Goal: Transaction & Acquisition: Purchase product/service

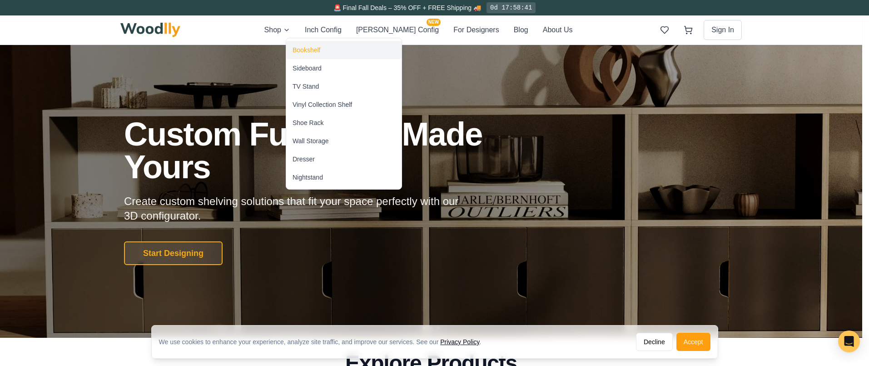
click at [303, 50] on div "Bookshelf" at bounding box center [307, 49] width 28 height 9
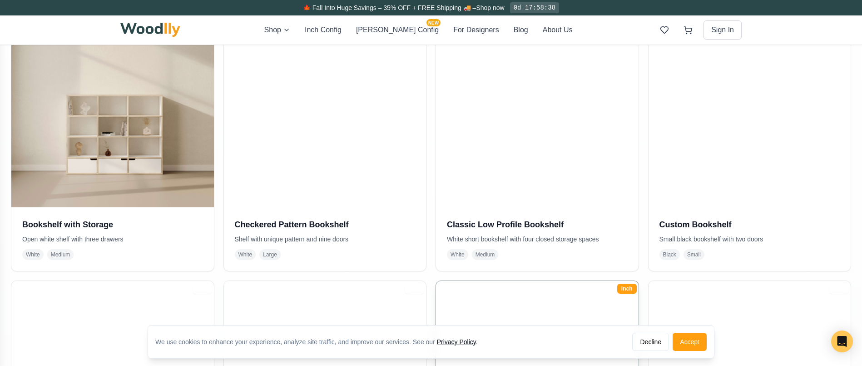
scroll to position [239, 0]
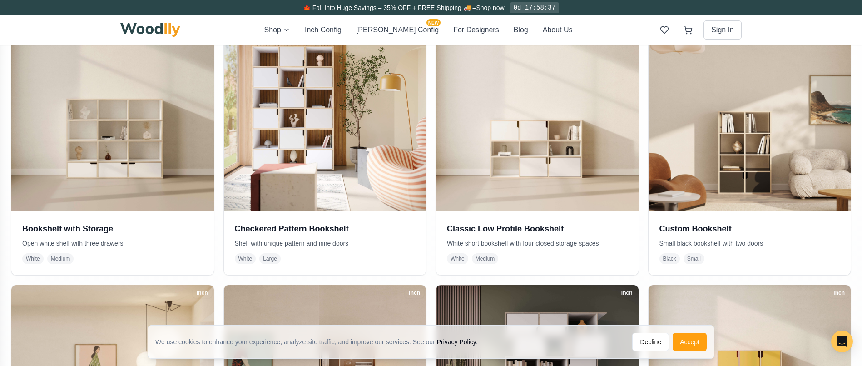
click at [689, 331] on div "We use cookies to enhance your experience, analyze site traffic, and improve ou…" at bounding box center [431, 341] width 566 height 33
click at [695, 341] on button "Accept" at bounding box center [690, 342] width 34 height 18
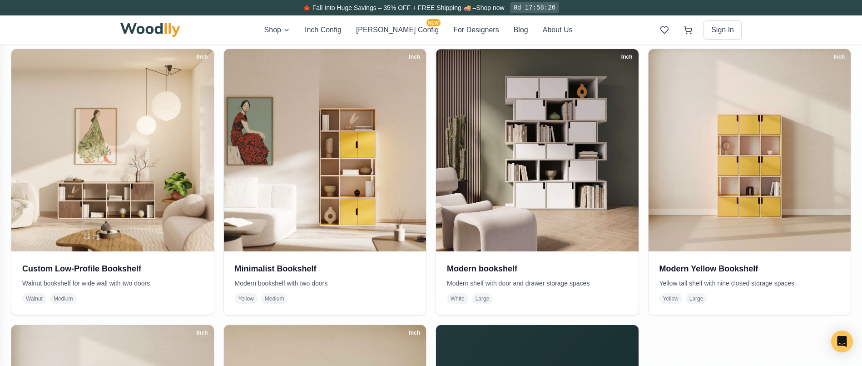
scroll to position [481, 0]
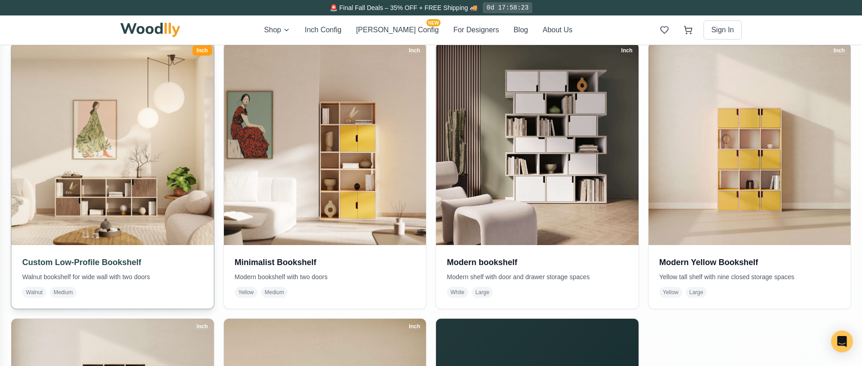
click at [93, 227] on img at bounding box center [112, 143] width 213 height 213
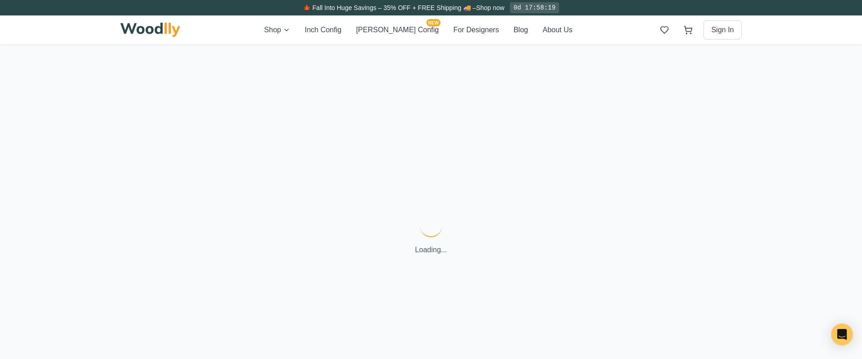
scroll to position [7, 0]
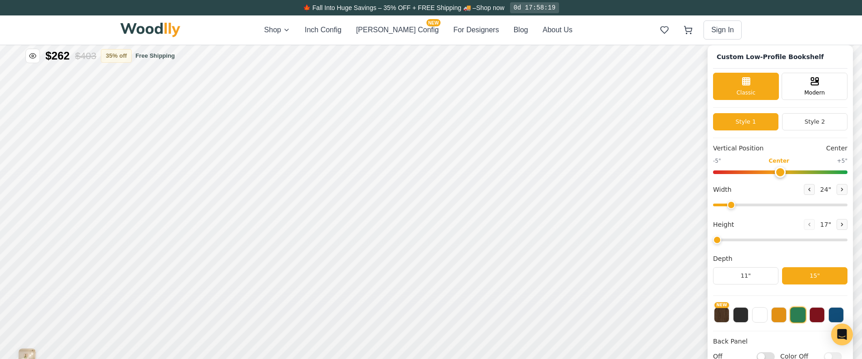
type input "68"
type input "2"
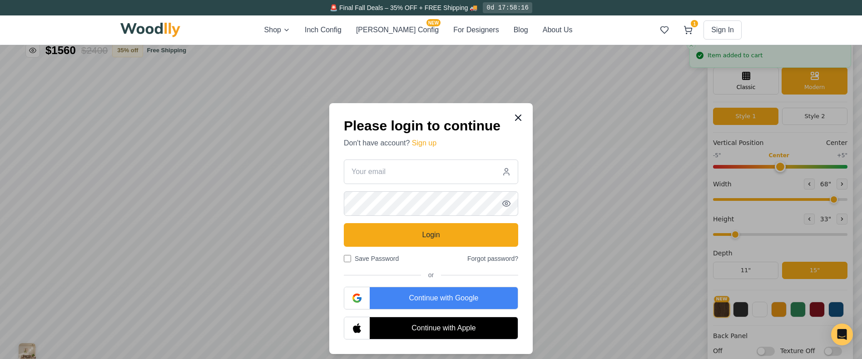
click at [520, 118] on icon at bounding box center [518, 117] width 11 height 11
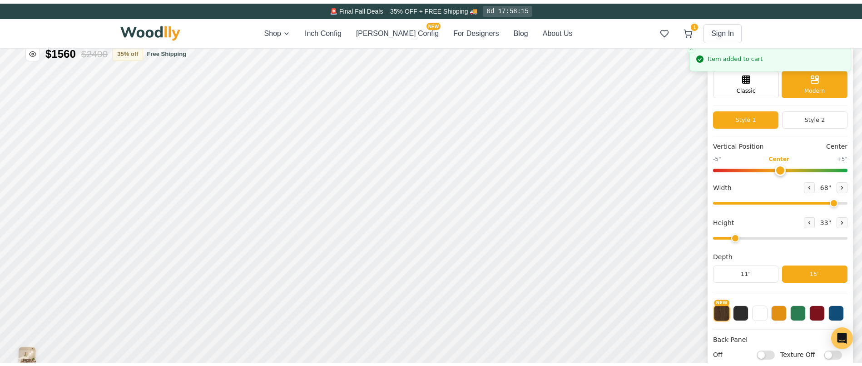
scroll to position [0, 0]
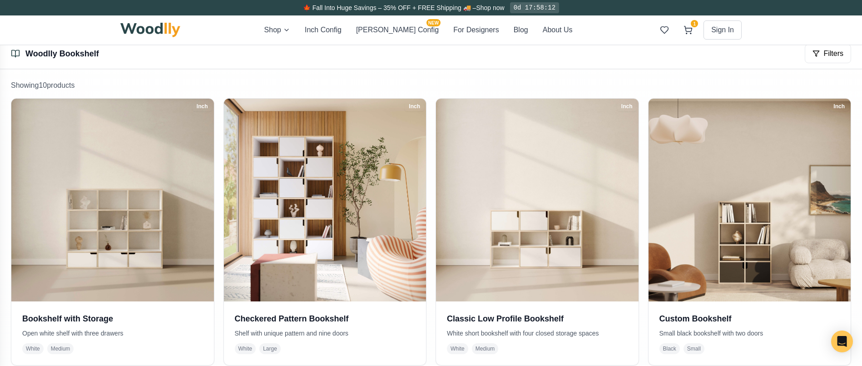
scroll to position [150, 0]
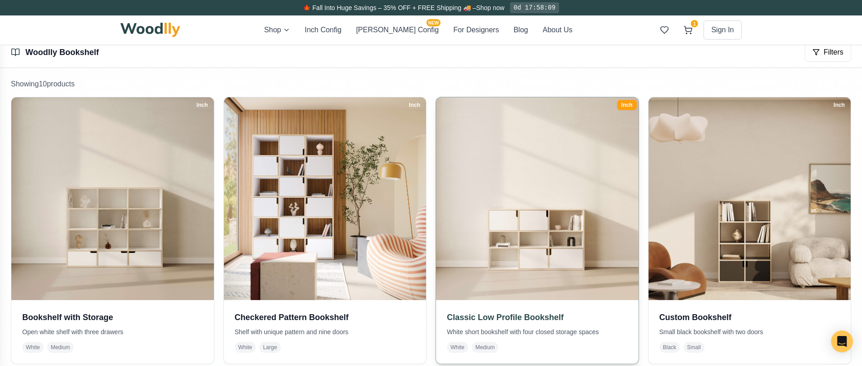
click at [516, 292] on img at bounding box center [537, 198] width 213 height 213
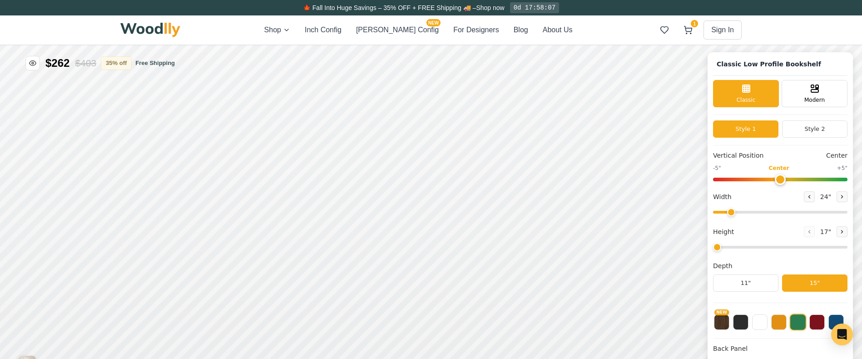
type input "54"
type input "3"
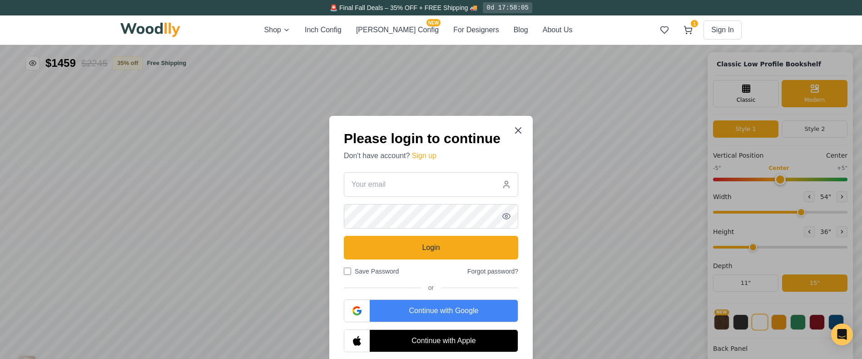
click at [476, 308] on div "Continue with Google" at bounding box center [444, 311] width 148 height 22
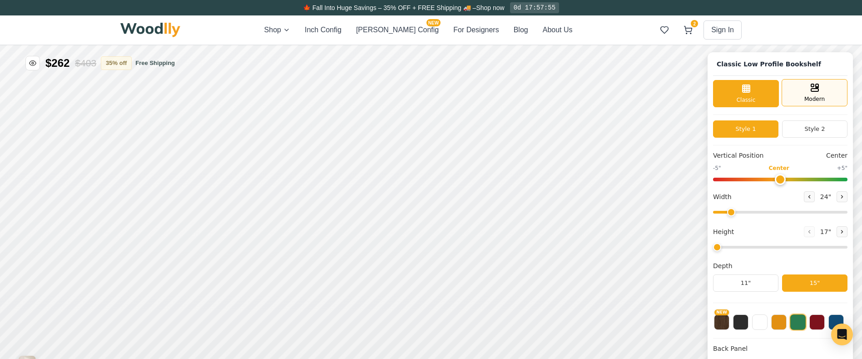
click at [814, 97] on span "Modern" at bounding box center [815, 99] width 20 height 8
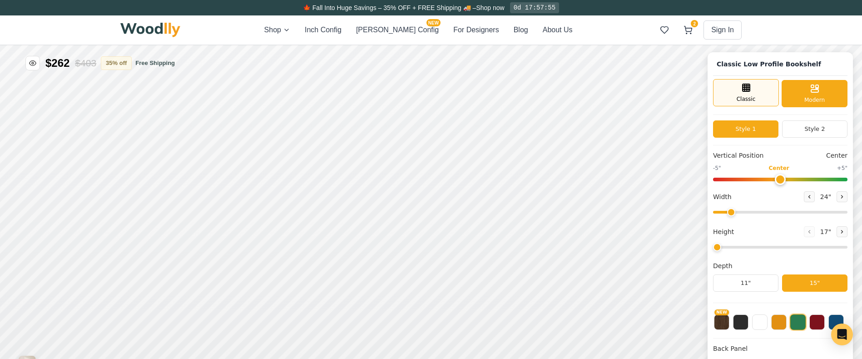
click at [755, 102] on span "Classic" at bounding box center [746, 99] width 19 height 8
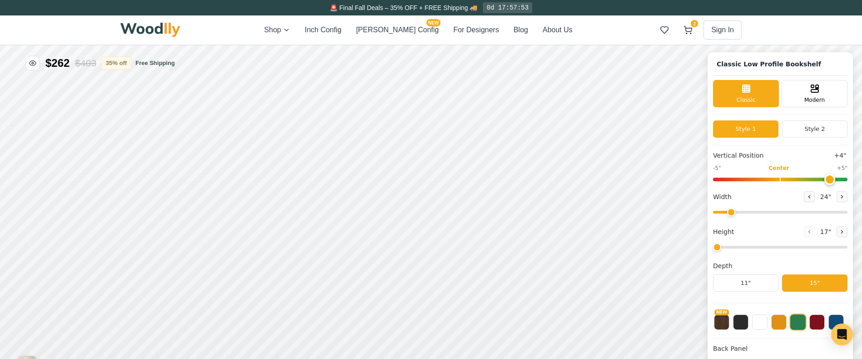
drag, startPoint x: 785, startPoint y: 178, endPoint x: 839, endPoint y: 178, distance: 54.1
click at [839, 178] on input "range" at bounding box center [780, 180] width 134 height 4
drag, startPoint x: 837, startPoint y: 178, endPoint x: 783, endPoint y: 177, distance: 54.5
type input "0"
click at [783, 178] on input "range" at bounding box center [780, 180] width 134 height 4
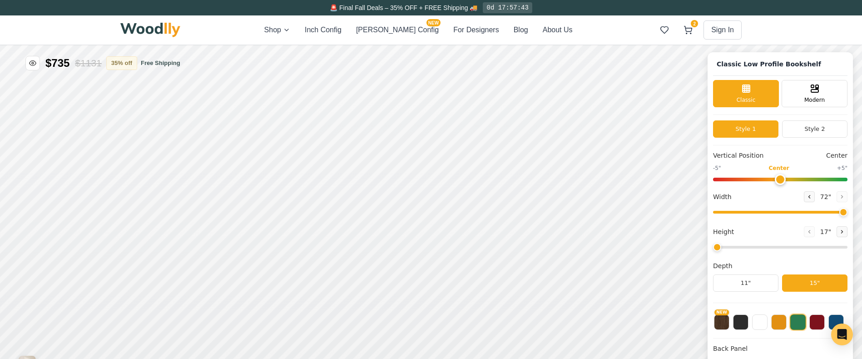
drag, startPoint x: 737, startPoint y: 216, endPoint x: 872, endPoint y: 216, distance: 134.9
type input "72"
click at [848, 214] on input "range" at bounding box center [780, 212] width 134 height 3
drag, startPoint x: 723, startPoint y: 248, endPoint x: 750, endPoint y: 248, distance: 26.8
type input "2"
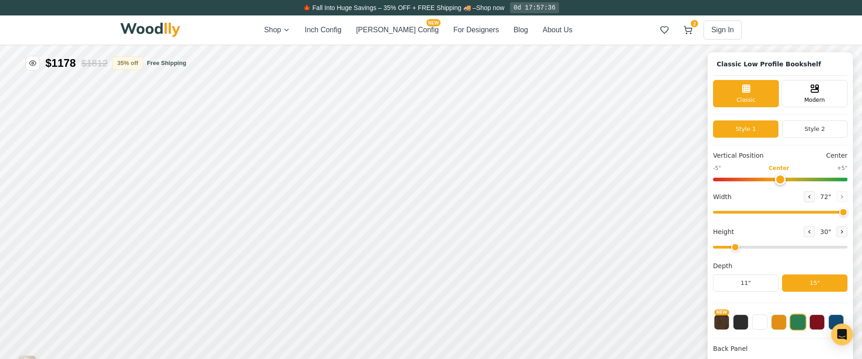
click at [750, 248] on input "range" at bounding box center [780, 247] width 134 height 3
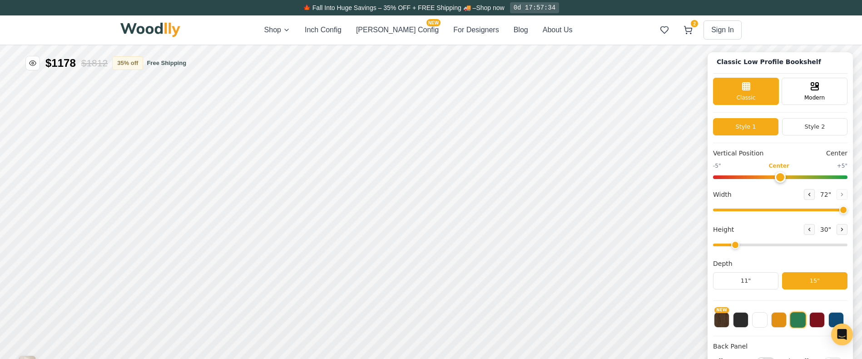
scroll to position [124, 0]
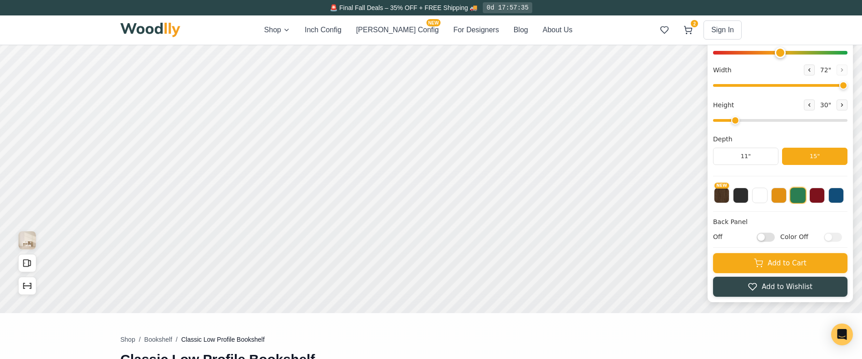
click at [845, 203] on div "NEW" at bounding box center [780, 192] width 134 height 23
click at [844, 200] on button at bounding box center [836, 194] width 15 height 15
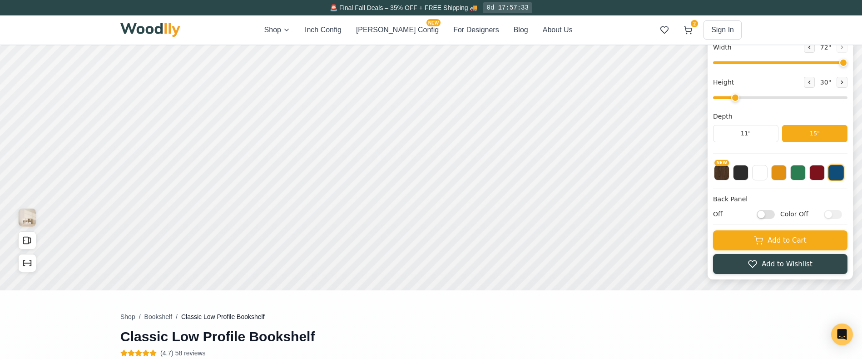
scroll to position [147, 0]
click at [774, 213] on input "Off" at bounding box center [766, 214] width 18 height 9
click at [774, 213] on input "On" at bounding box center [766, 214] width 18 height 9
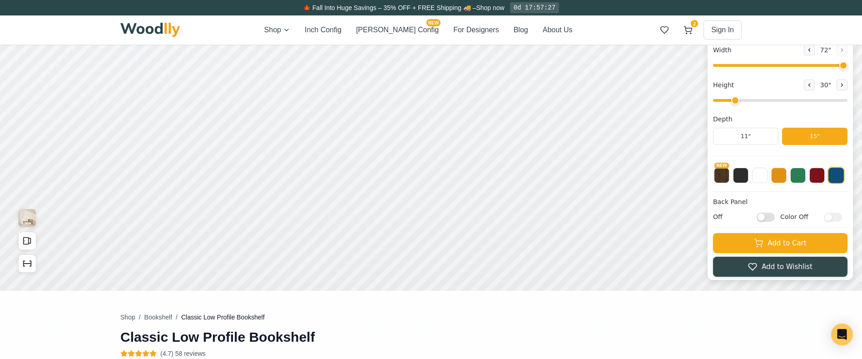
click at [775, 218] on input "Off" at bounding box center [766, 217] width 18 height 9
checkbox input "true"
click at [848, 215] on div "On Color Off" at bounding box center [780, 217] width 134 height 10
click at [842, 216] on input "Color Off" at bounding box center [833, 217] width 18 height 9
click at [842, 216] on input "Color On" at bounding box center [833, 217] width 18 height 9
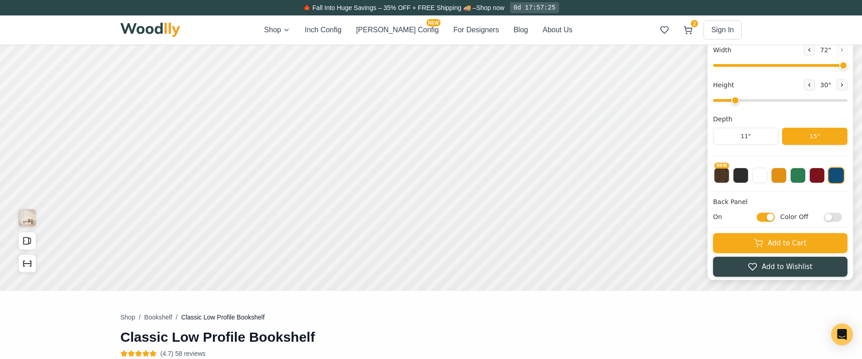
click at [842, 216] on input "Color Off" at bounding box center [833, 217] width 18 height 9
checkbox input "true"
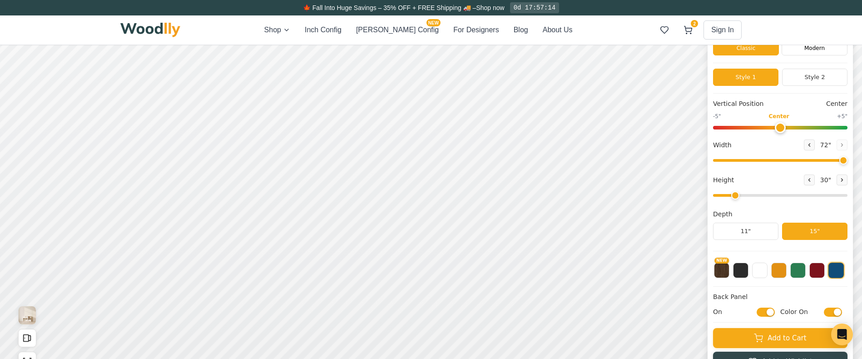
scroll to position [67, 0]
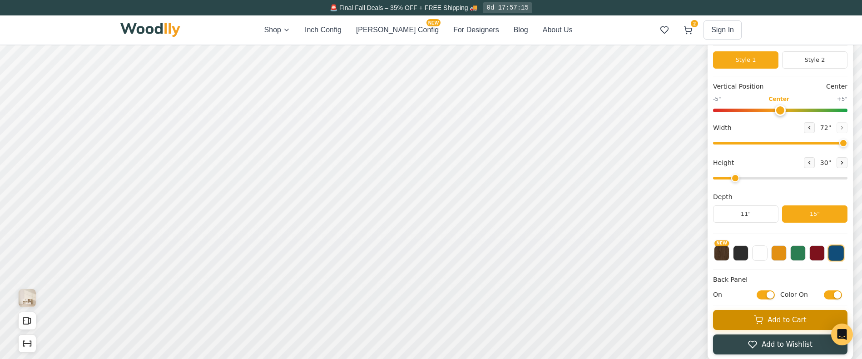
click at [770, 316] on button "Add to Cart" at bounding box center [780, 320] width 134 height 20
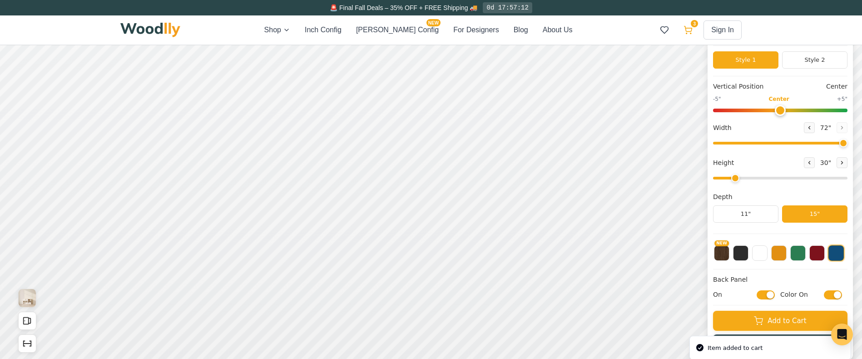
click at [685, 34] on icon at bounding box center [688, 29] width 9 height 9
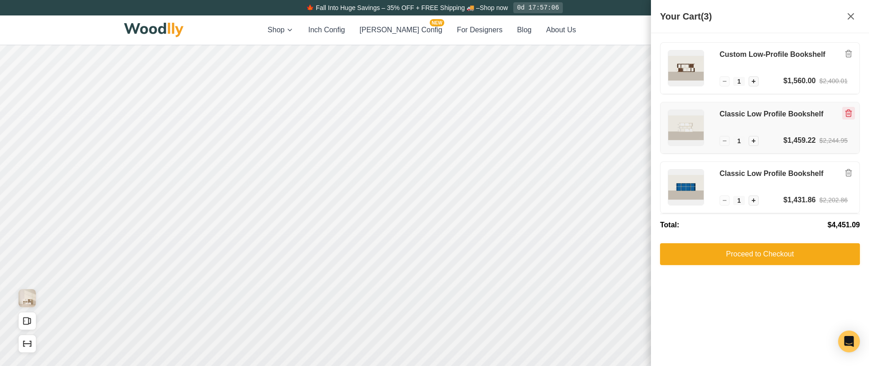
click at [852, 114] on icon "Remove item" at bounding box center [849, 113] width 8 height 8
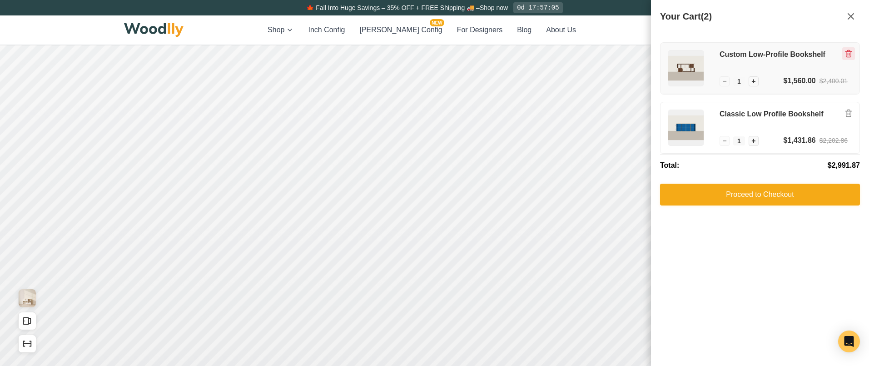
click at [847, 51] on icon "Remove item" at bounding box center [848, 53] width 5 height 7
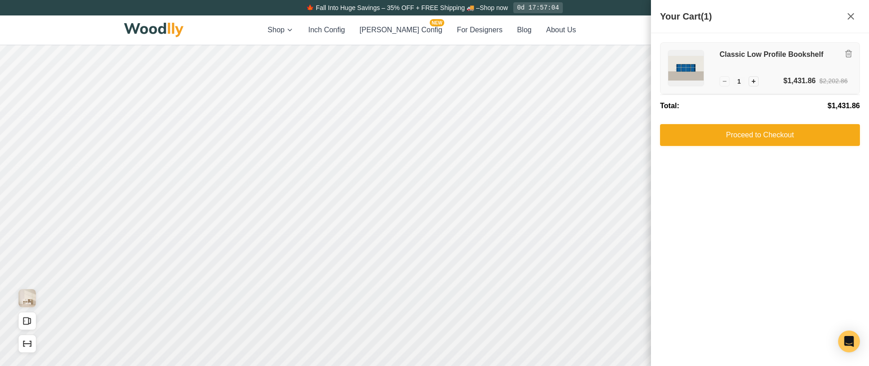
click at [711, 94] on div "Classic Low Profile Bookshelf − 1 + $1,431.86 $2,202.86" at bounding box center [760, 68] width 199 height 51
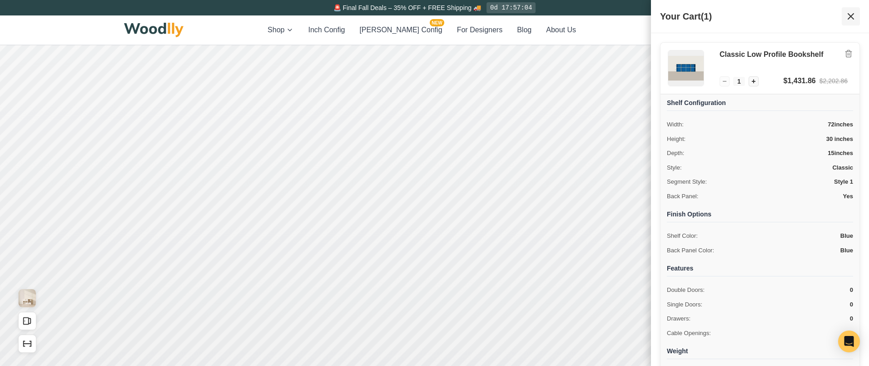
click at [855, 19] on icon at bounding box center [850, 16] width 11 height 11
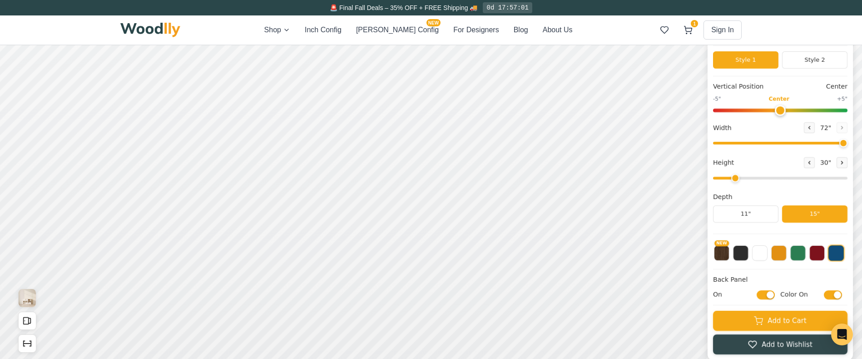
scroll to position [0, 0]
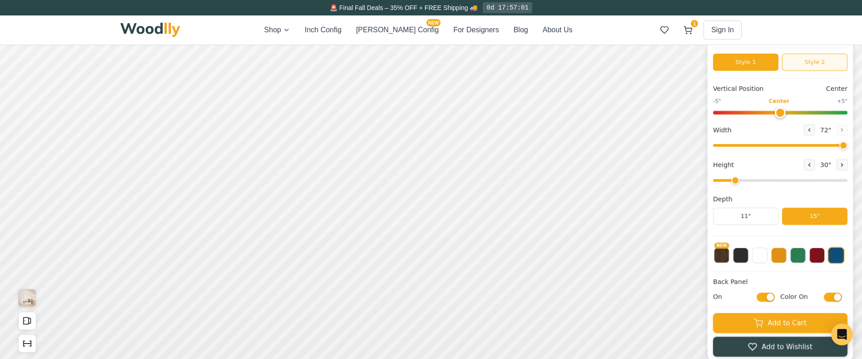
click at [824, 61] on button "Style 2" at bounding box center [814, 62] width 65 height 17
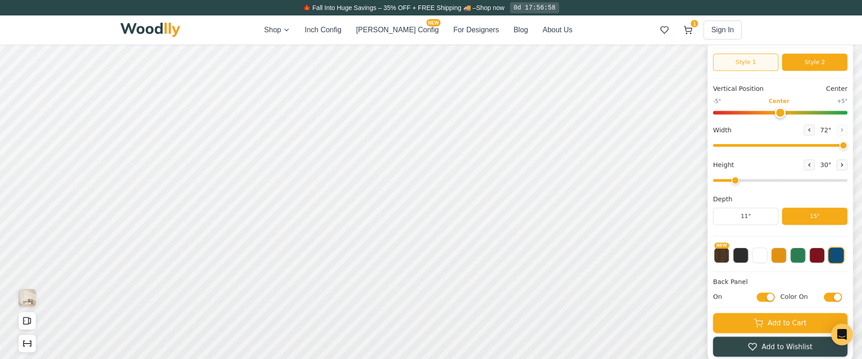
click at [762, 66] on button "Style 1" at bounding box center [745, 62] width 65 height 17
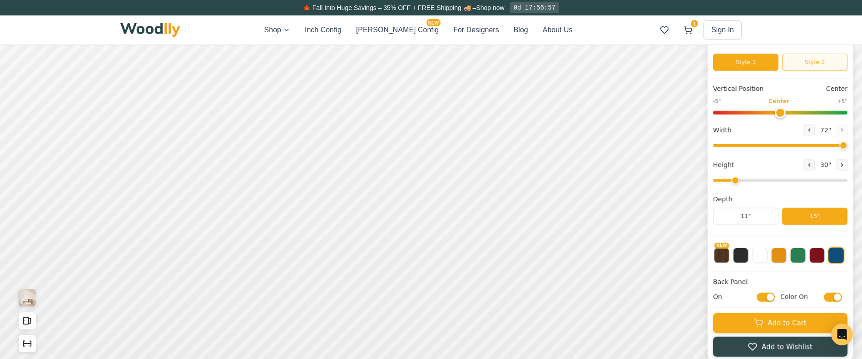
click at [818, 69] on button "Style 2" at bounding box center [814, 62] width 65 height 17
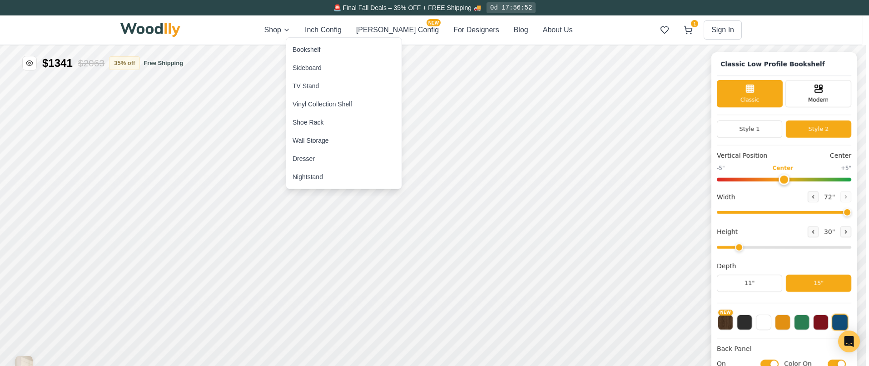
click at [338, 38] on div "Bookshelf Sideboard TV Stand Vinyl Collection Shelf Shoe Rack Wall Storage Dres…" at bounding box center [343, 113] width 115 height 151
click at [310, 47] on div "Bookshelf" at bounding box center [307, 49] width 28 height 9
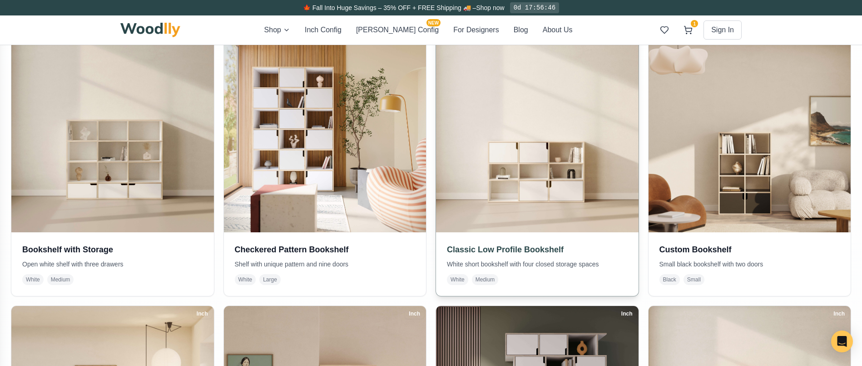
scroll to position [218, 0]
click at [517, 209] on img at bounding box center [537, 131] width 213 height 213
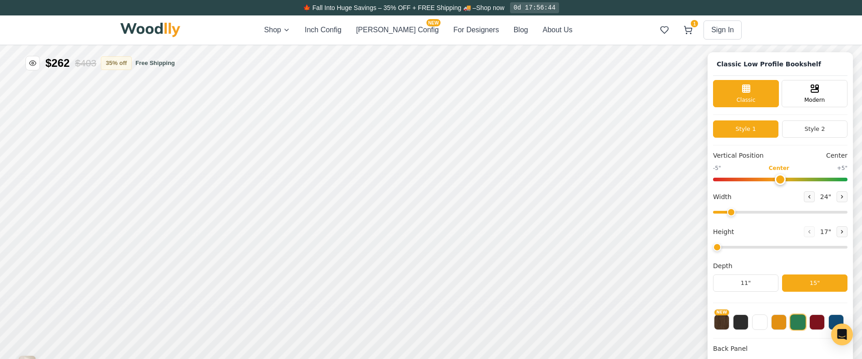
type input "54"
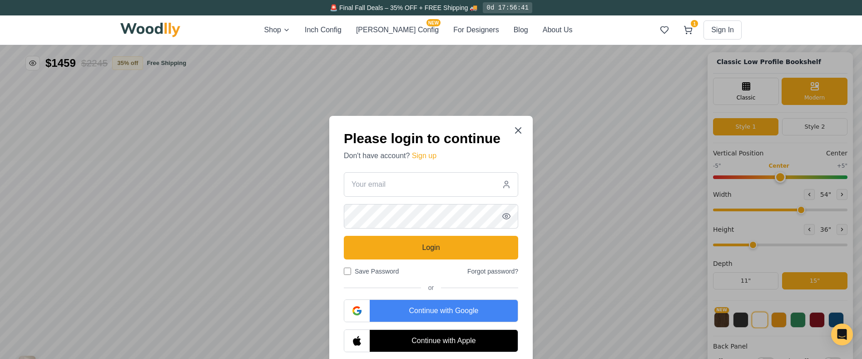
click at [521, 121] on div "Please login to continue Don't have account? Sign up Login Save Password Forgot…" at bounding box center [431, 241] width 204 height 251
click at [521, 127] on icon at bounding box center [518, 130] width 11 height 11
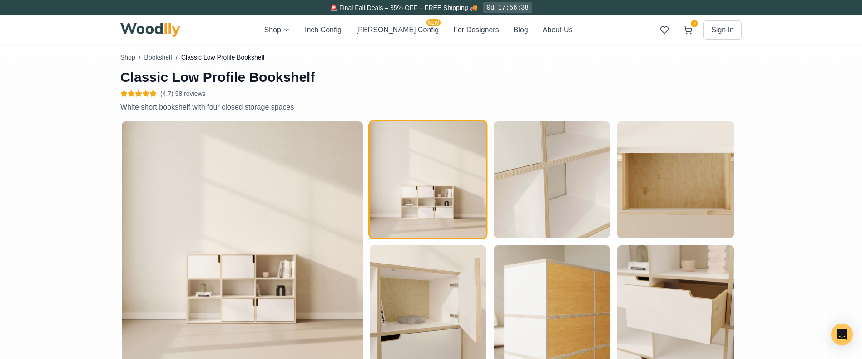
scroll to position [0, 0]
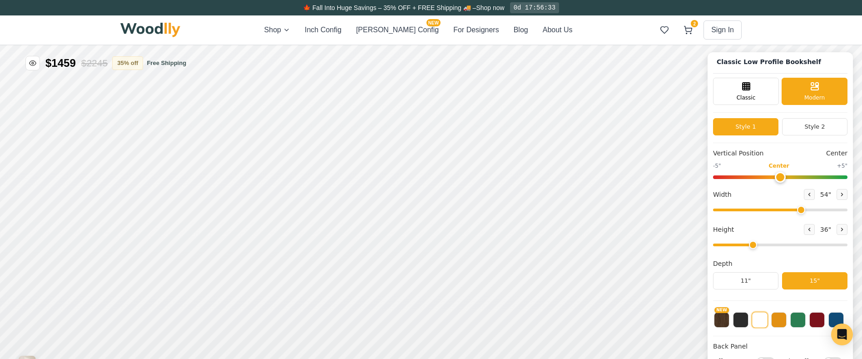
click at [133, 21] on div "Shop Inch Config [PERSON_NAME] Config NEW For Designers Blog About Us 2 Sign In…" at bounding box center [430, 29] width 621 height 29
click at [756, 78] on div "Classic" at bounding box center [746, 90] width 66 height 27
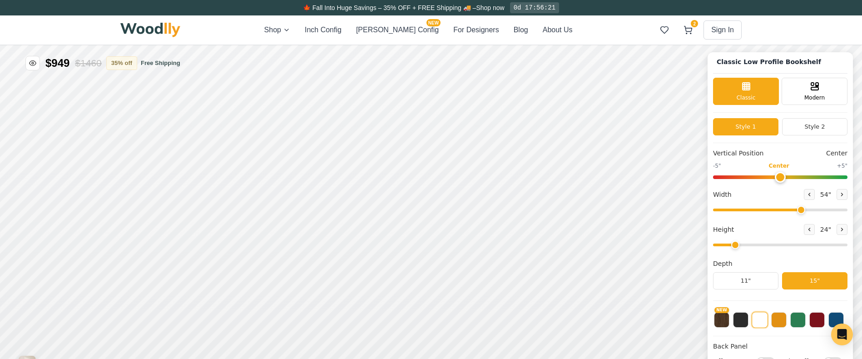
type input "2"
drag, startPoint x: 761, startPoint y: 244, endPoint x: 750, endPoint y: 253, distance: 14.0
click at [750, 253] on div "Vertical Position Center -5" Center +5" Width 54 " Height 24 " Depth 11" 15"" at bounding box center [780, 225] width 134 height 152
drag, startPoint x: 803, startPoint y: 208, endPoint x: 826, endPoint y: 209, distance: 23.2
type input "63"
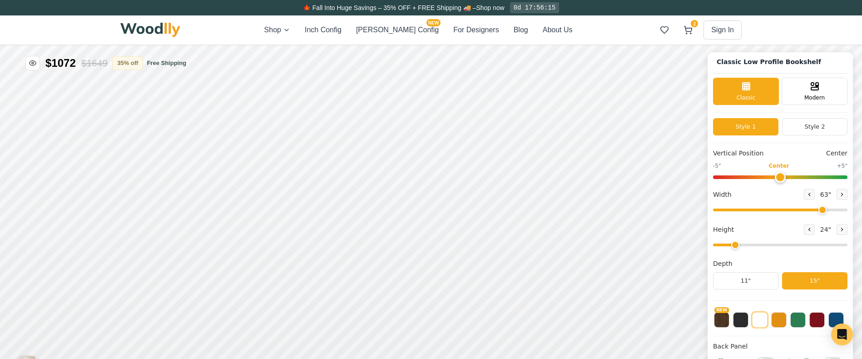
click at [826, 209] on input "range" at bounding box center [780, 210] width 134 height 3
click at [352, 248] on rect at bounding box center [355, 248] width 7 height 9
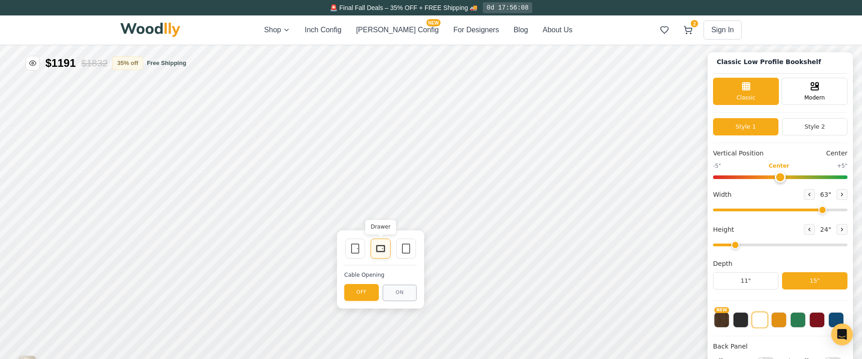
click at [382, 247] on icon at bounding box center [380, 248] width 11 height 11
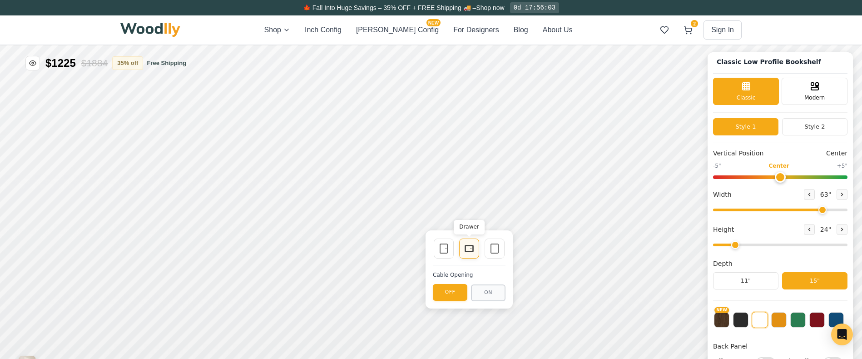
click at [473, 247] on icon at bounding box center [469, 248] width 11 height 11
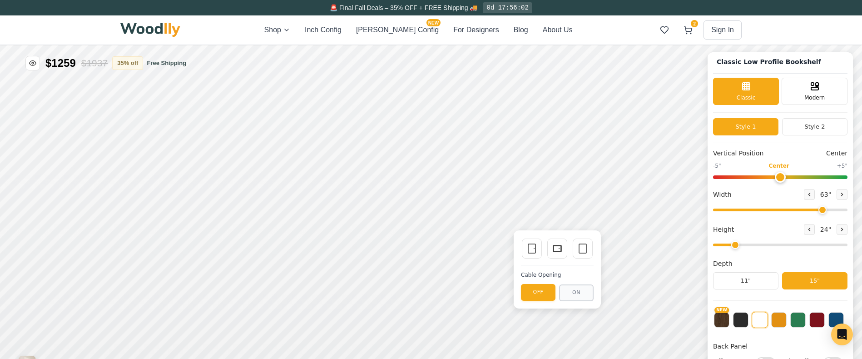
click at [545, 247] on div "Single Door Drawer Empty Space" at bounding box center [557, 249] width 73 height 22
click at [559, 248] on circle at bounding box center [559, 248] width 1 height 1
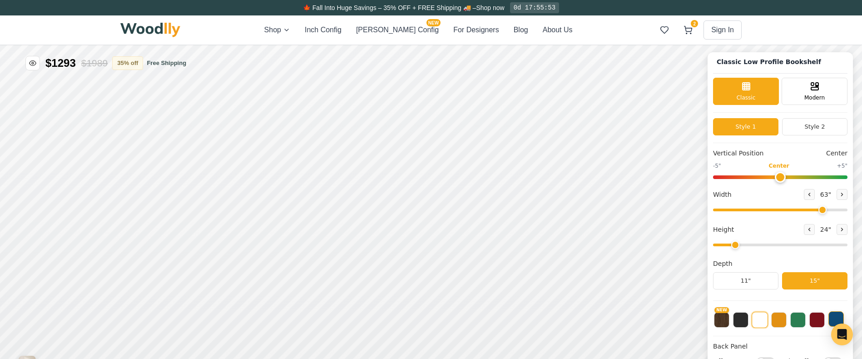
click at [844, 318] on button at bounding box center [836, 318] width 15 height 15
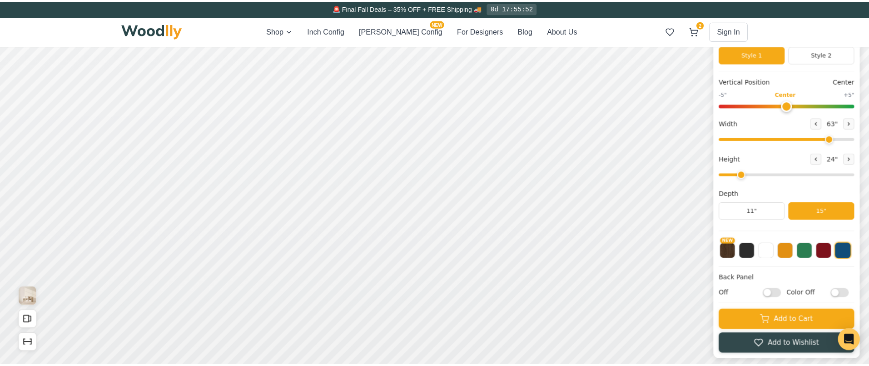
scroll to position [82, 0]
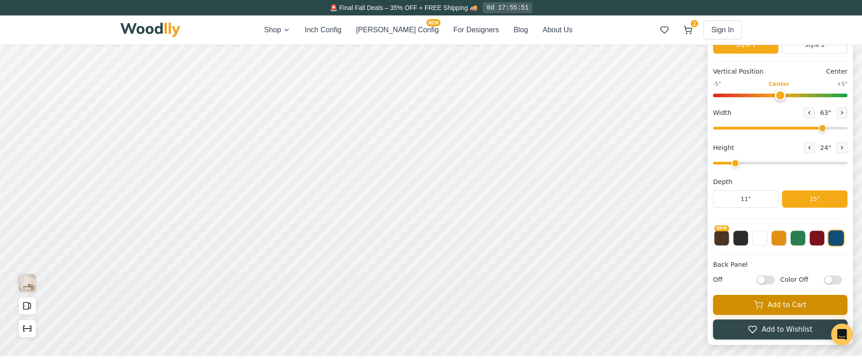
click at [763, 313] on button "Add to Cart" at bounding box center [780, 305] width 134 height 20
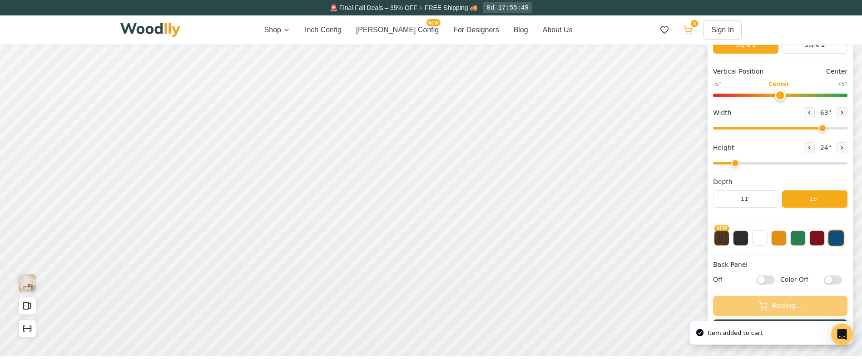
click at [688, 32] on icon at bounding box center [688, 29] width 9 height 9
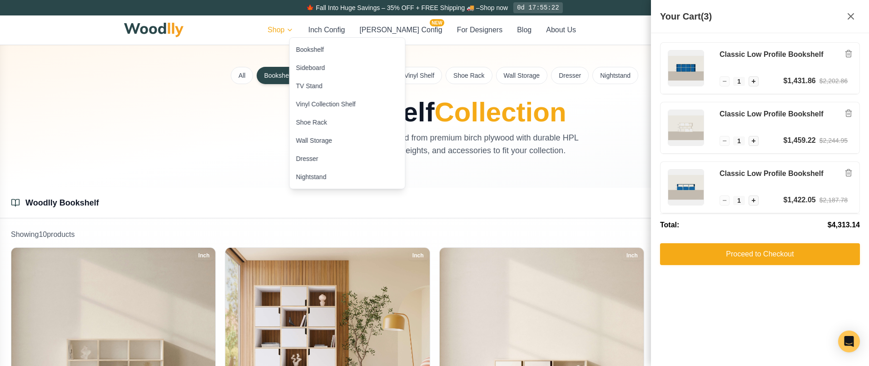
click at [315, 25] on html "🍁 Fall Into Huge Savings – 35% OFF + FREE Shipping 🚚 – Shop now 0d 17:55:22 Sho…" at bounding box center [434, 183] width 869 height 366
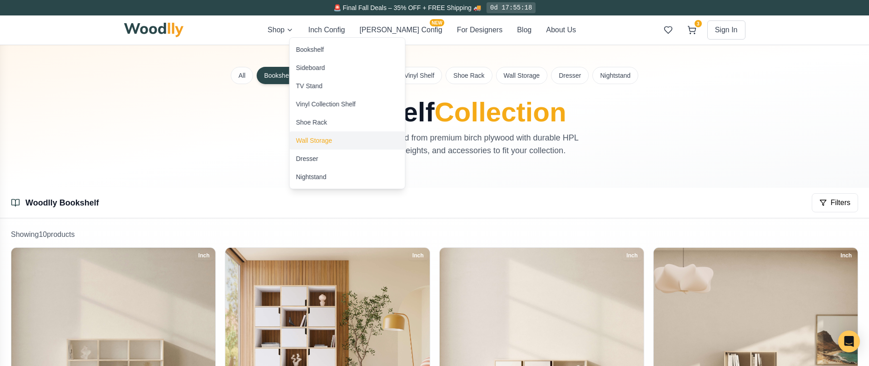
click at [315, 137] on div "Wall Storage" at bounding box center [314, 140] width 36 height 9
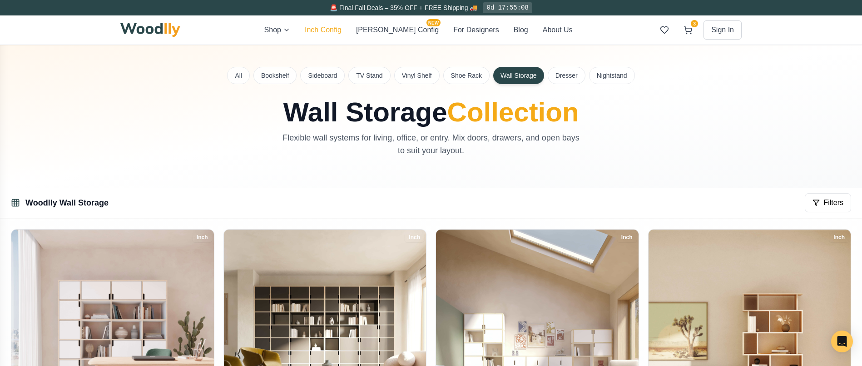
click at [342, 30] on button "Inch Config" at bounding box center [323, 30] width 37 height 11
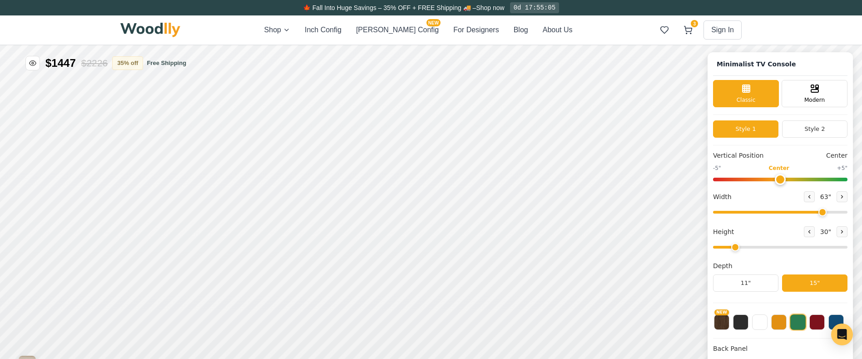
type input "63"
type input "2"
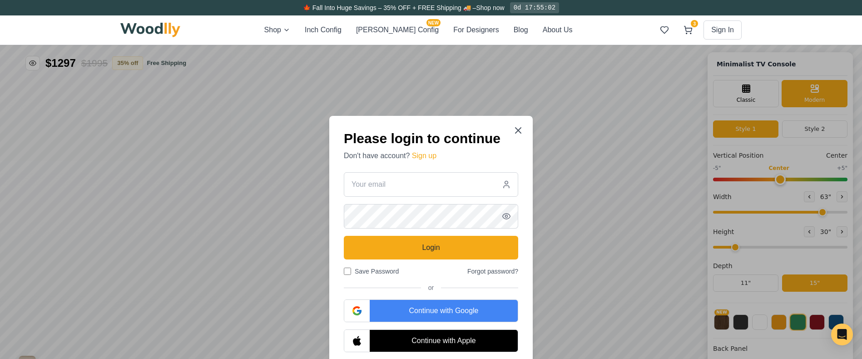
click at [437, 234] on form "Login Save Password Forgot password? or Continue with Google Continue with Apple" at bounding box center [431, 262] width 174 height 180
click at [597, 170] on div at bounding box center [431, 241] width 862 height 393
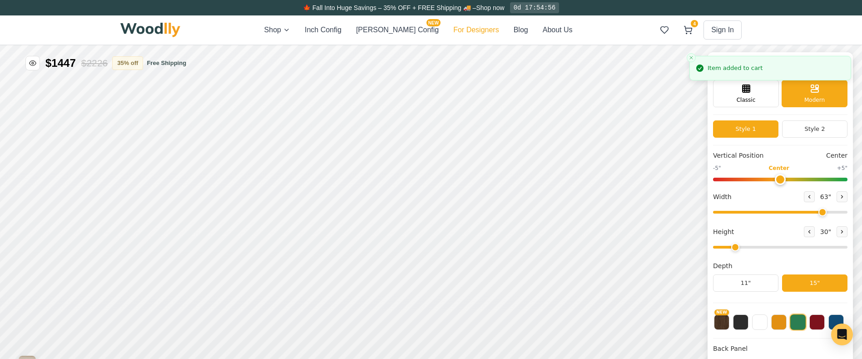
click at [457, 31] on button "For Designers" at bounding box center [475, 30] width 45 height 11
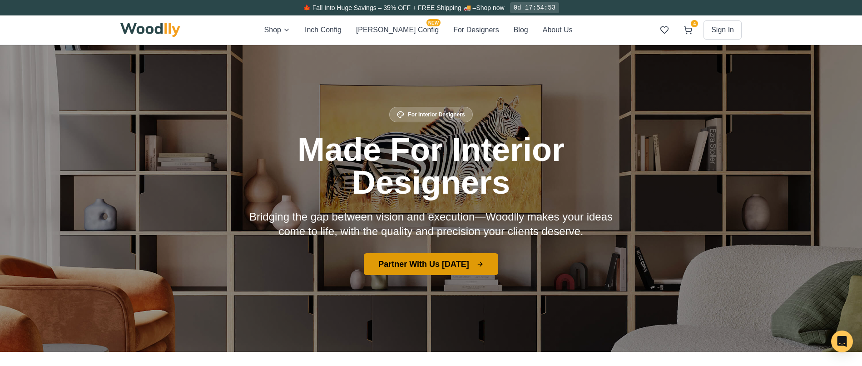
click at [442, 254] on button "Partner With Us [DATE]" at bounding box center [431, 264] width 134 height 22
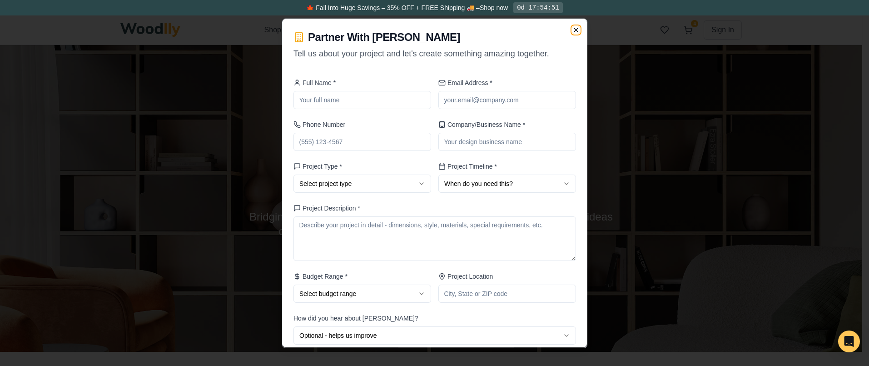
click at [572, 30] on icon "button" at bounding box center [575, 29] width 7 height 7
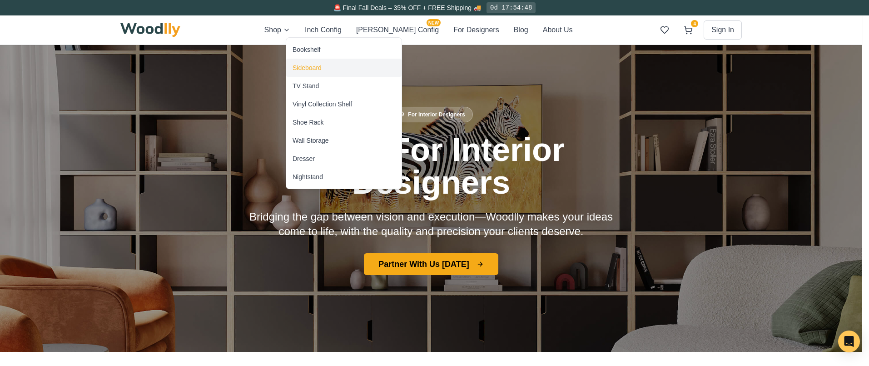
click at [303, 68] on div "Sideboard" at bounding box center [307, 67] width 29 height 9
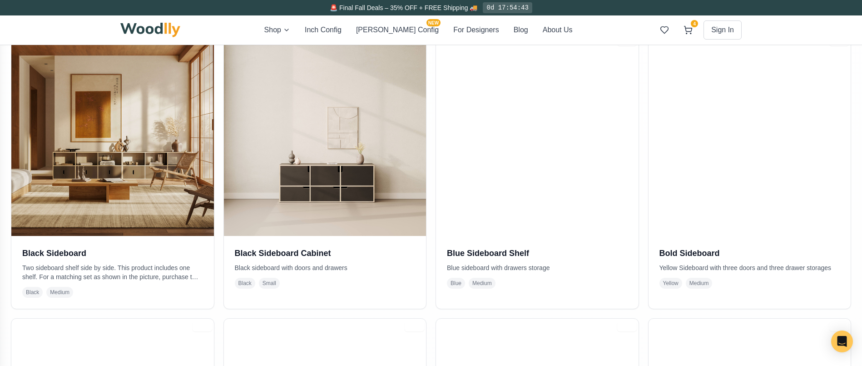
scroll to position [13, 0]
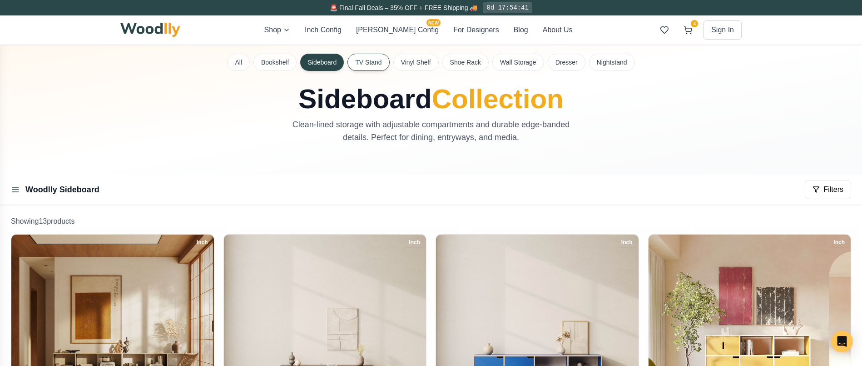
click at [374, 61] on button "TV Stand" at bounding box center [369, 62] width 42 height 17
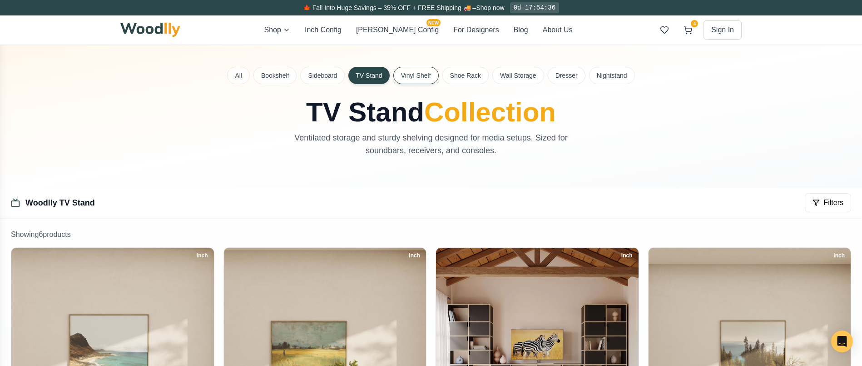
click at [427, 79] on button "Vinyl Shelf" at bounding box center [415, 75] width 45 height 17
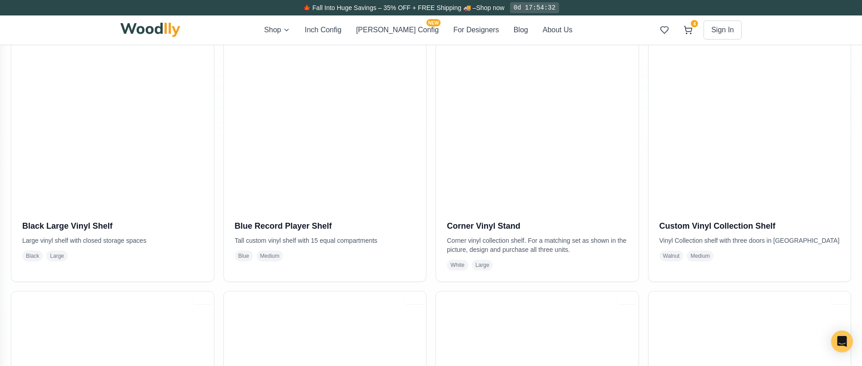
scroll to position [188, 0]
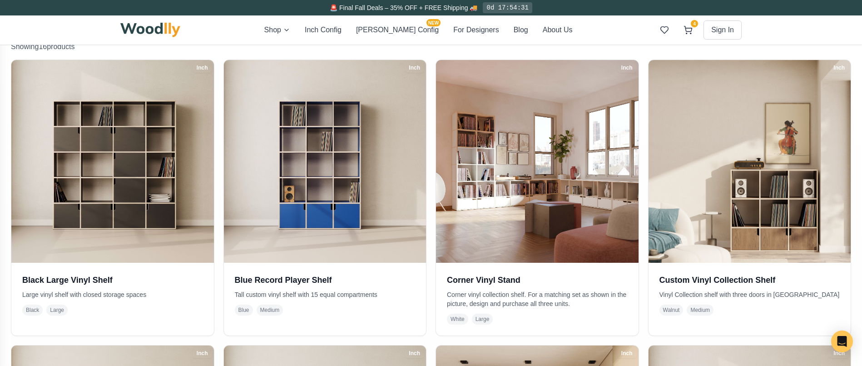
click at [131, 30] on img at bounding box center [150, 30] width 60 height 15
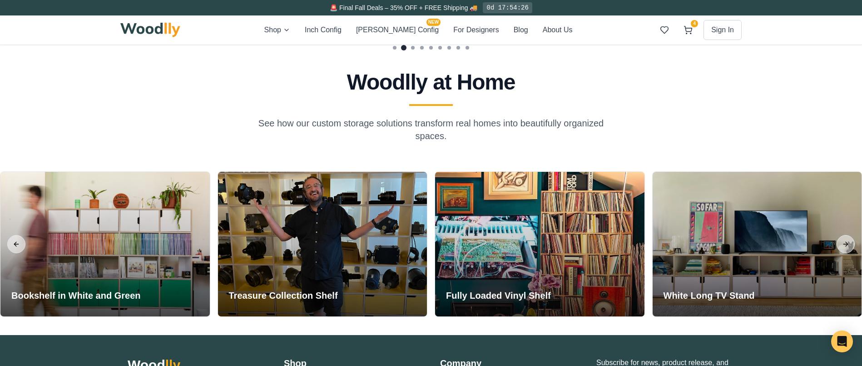
scroll to position [2054, 0]
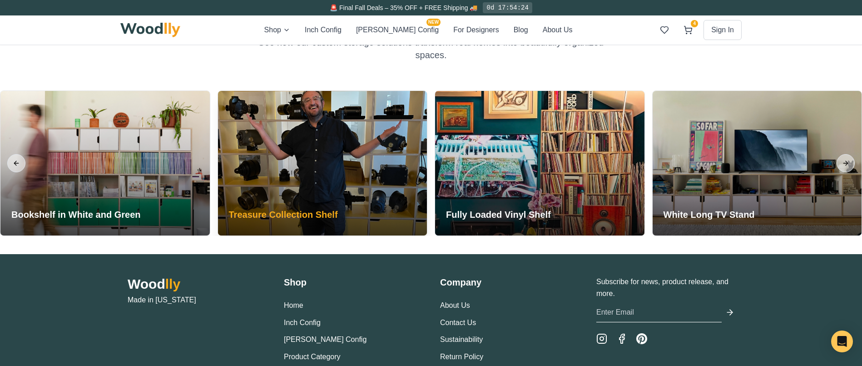
click at [333, 192] on div at bounding box center [322, 163] width 209 height 144
click at [379, 168] on div at bounding box center [322, 163] width 209 height 144
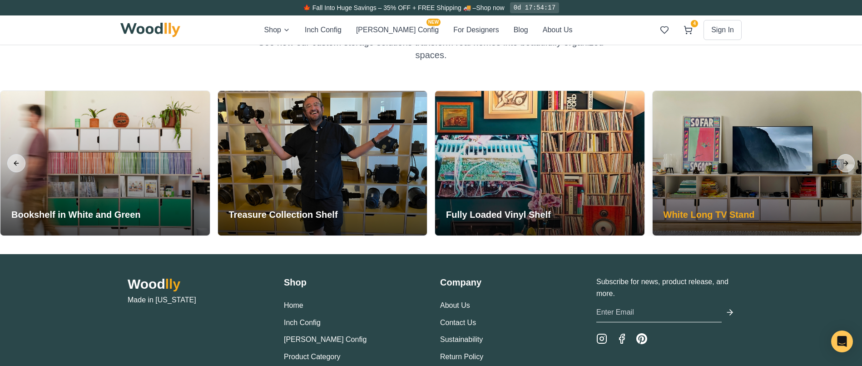
click at [759, 171] on div at bounding box center [757, 163] width 209 height 144
